Goal: Obtain resource: Obtain resource

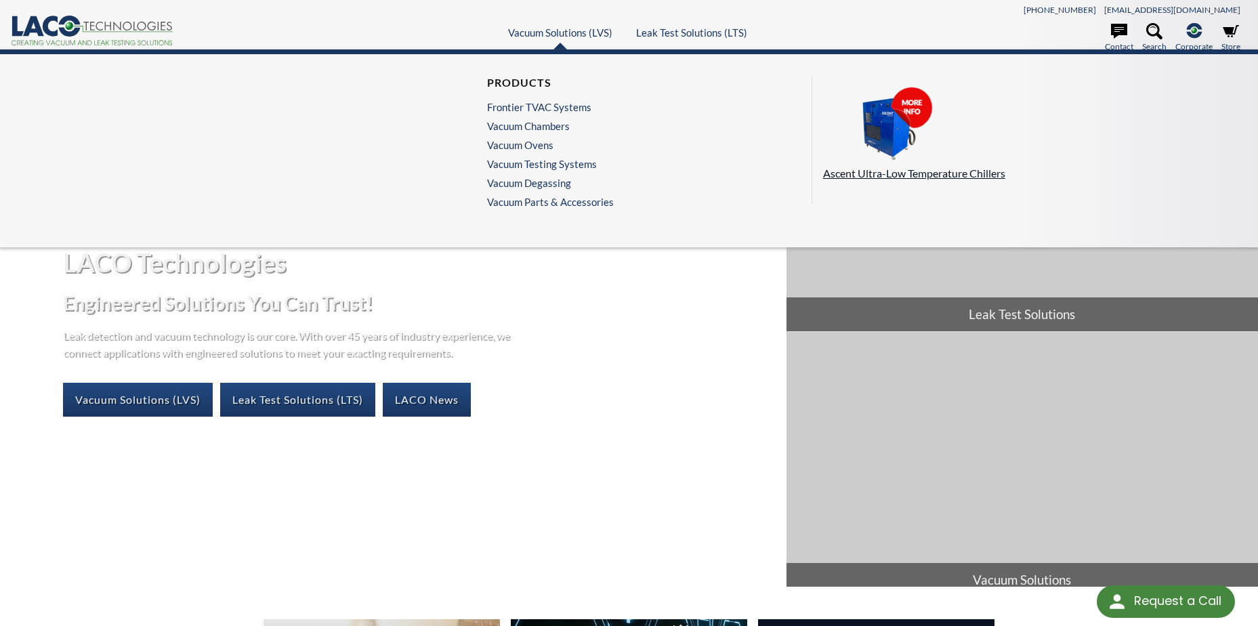
click at [902, 142] on img at bounding box center [890, 125] width 135 height 76
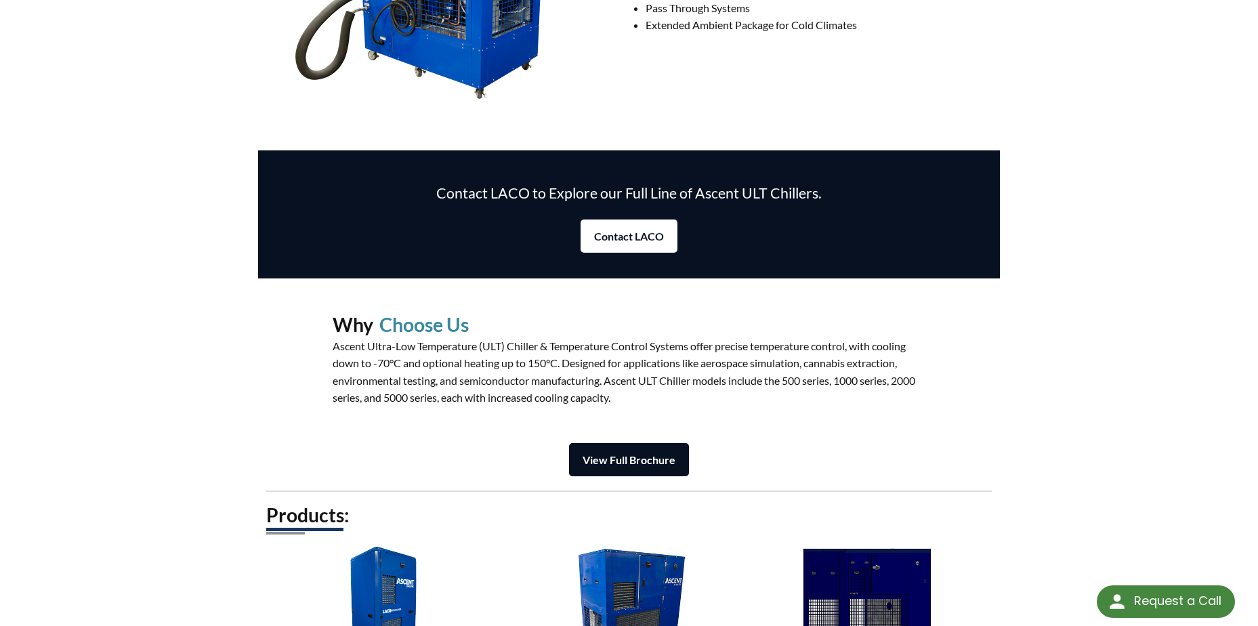
scroll to position [1625, 0]
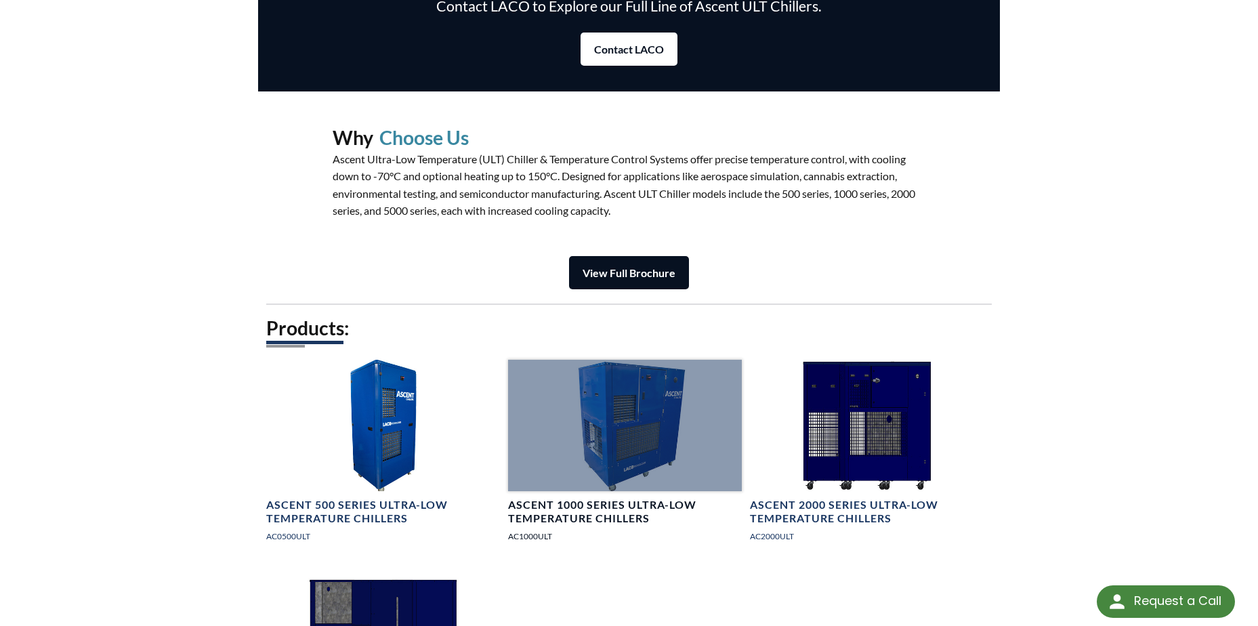
click at [597, 407] on div at bounding box center [625, 425] width 234 height 131
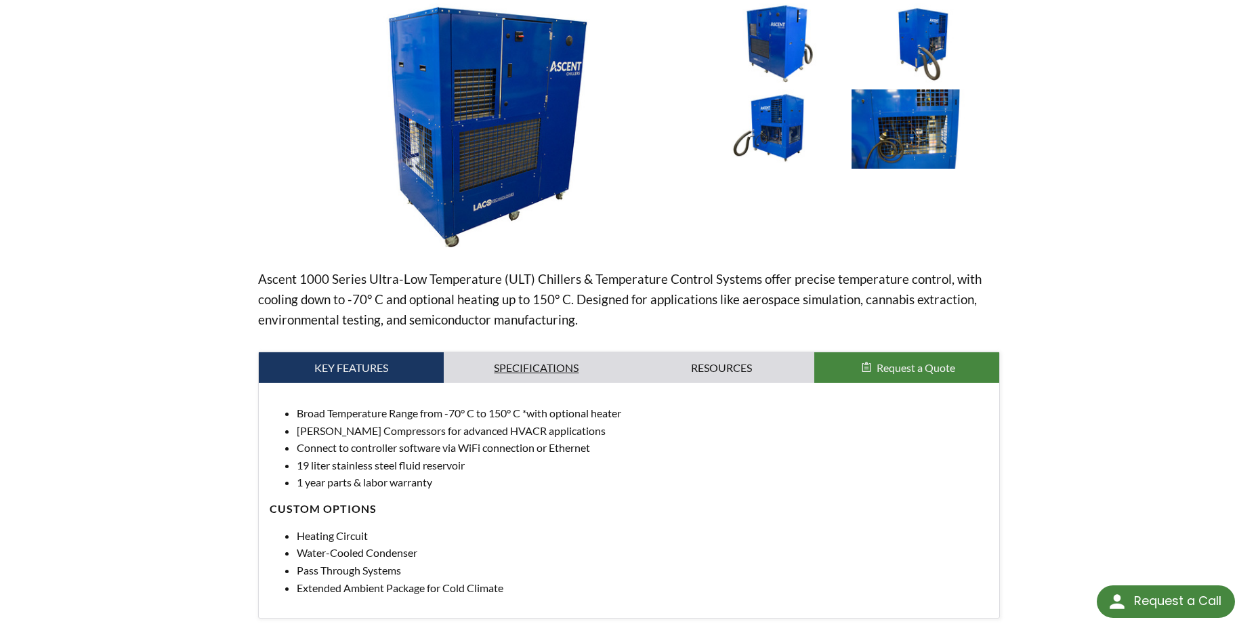
click at [515, 364] on link "Specifications" at bounding box center [536, 367] width 185 height 31
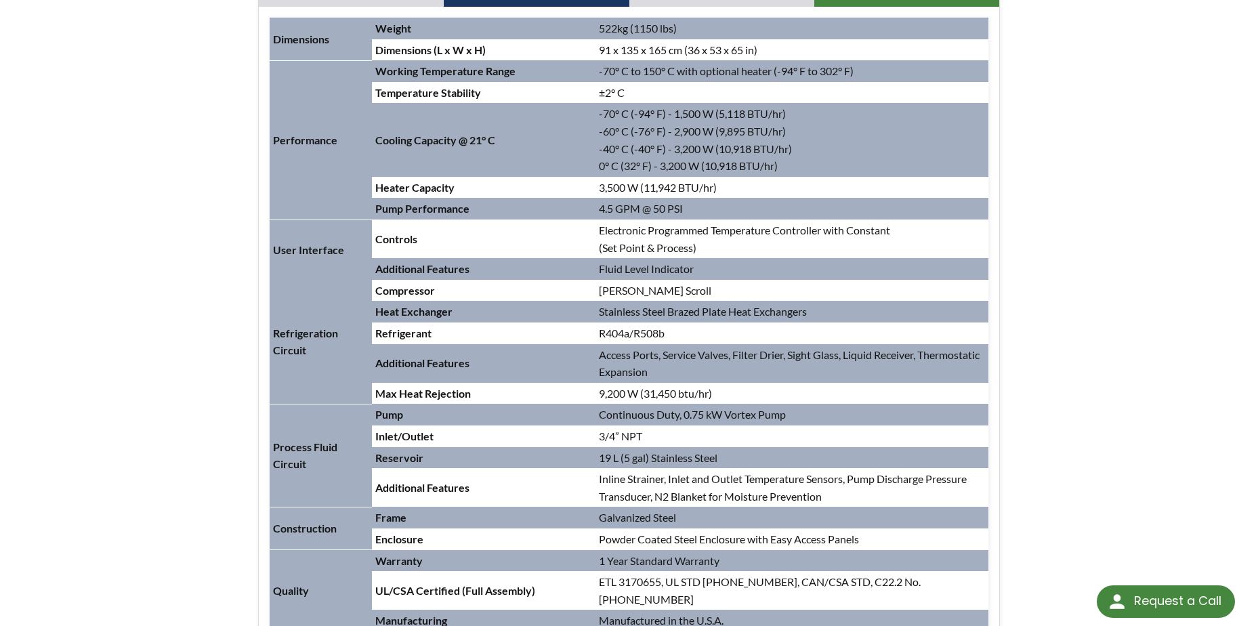
scroll to position [542, 0]
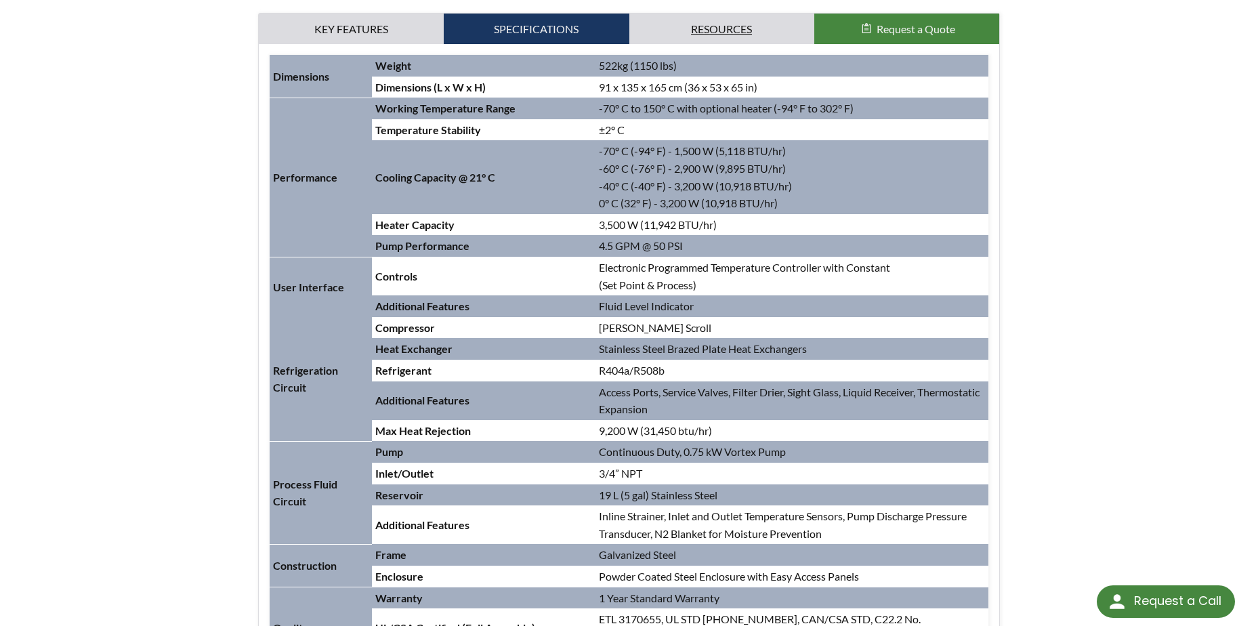
click at [707, 41] on link "Resources" at bounding box center [721, 29] width 185 height 31
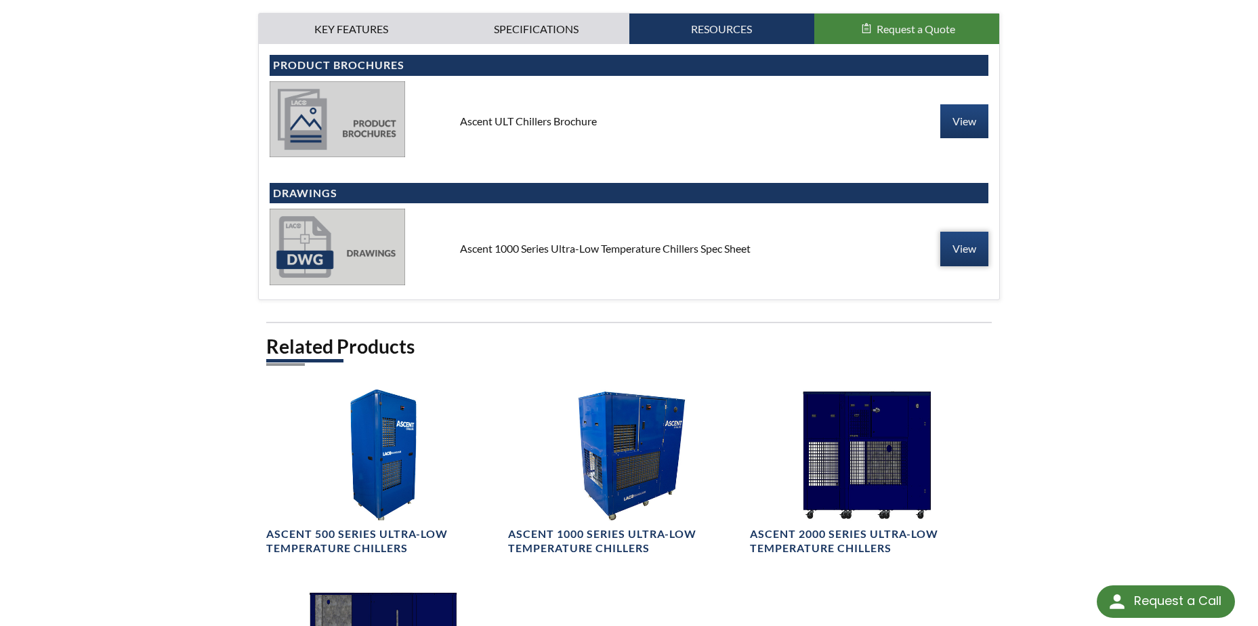
click at [959, 242] on link "View" at bounding box center [964, 249] width 48 height 34
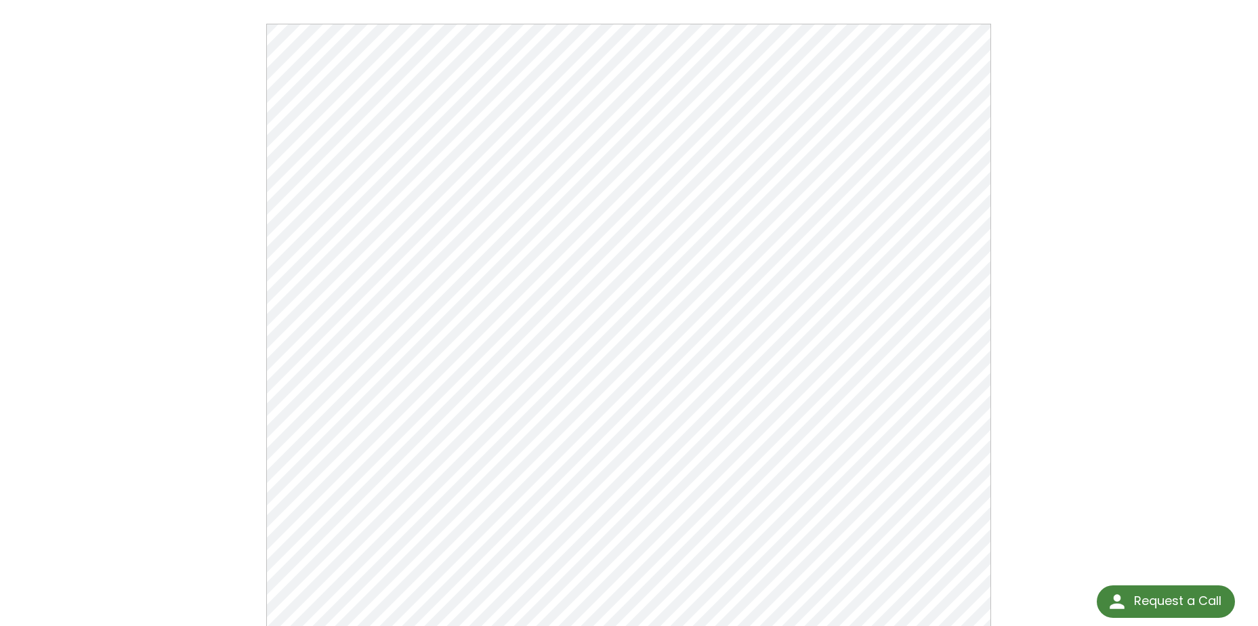
scroll to position [135, 0]
